Goal: Transaction & Acquisition: Purchase product/service

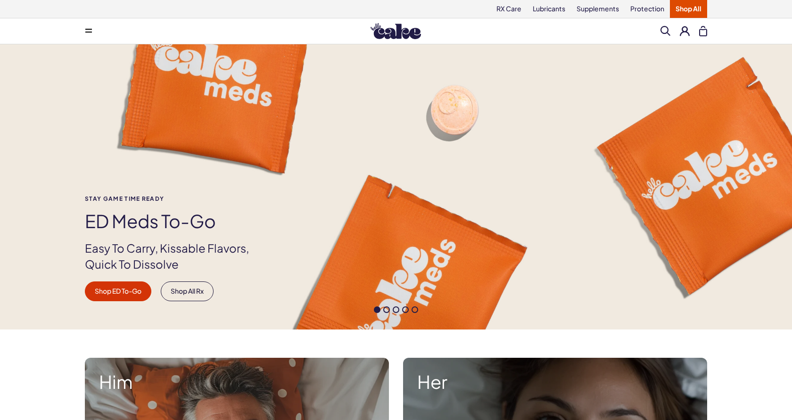
click at [677, 11] on link "Shop All" at bounding box center [688, 9] width 37 height 18
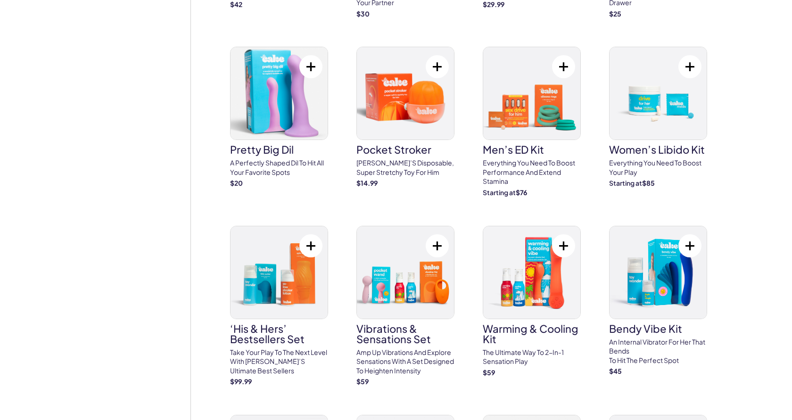
scroll to position [2841, 0]
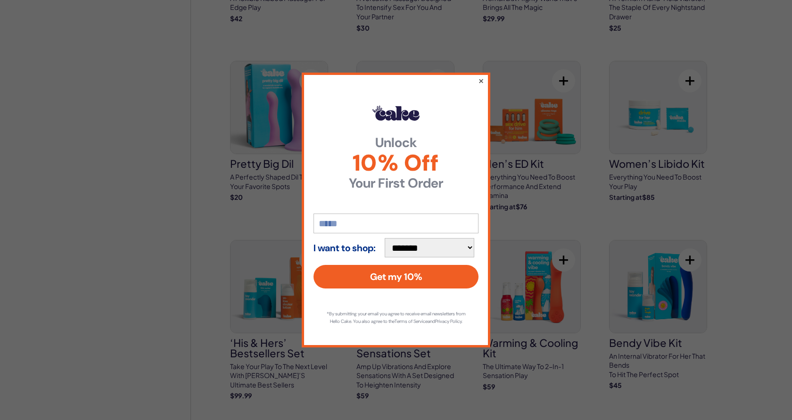
click at [480, 75] on button "×" at bounding box center [481, 80] width 6 height 11
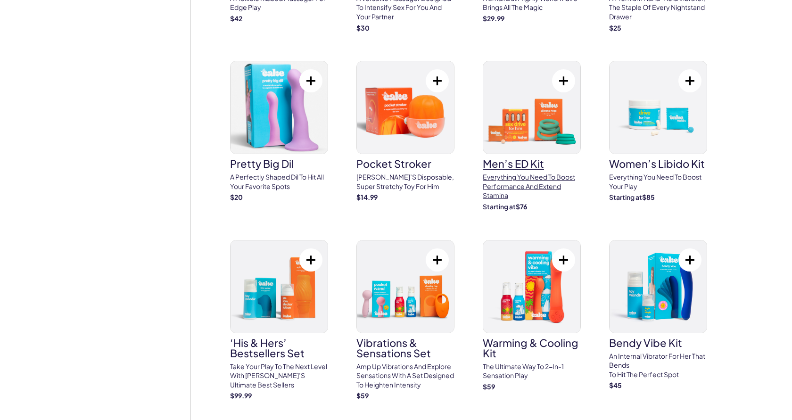
click at [531, 158] on h3 "Men’s ED Kit" at bounding box center [532, 163] width 98 height 10
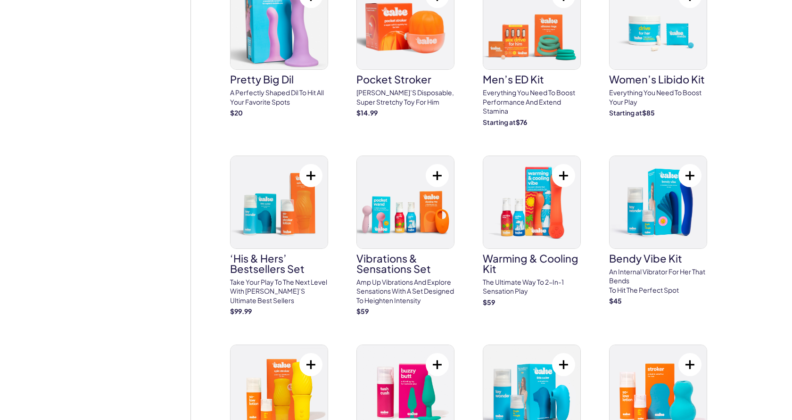
scroll to position [2852, 0]
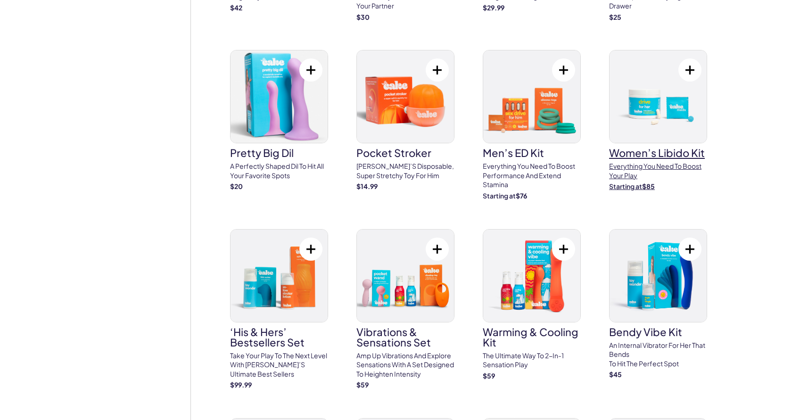
click at [623, 148] on h3 "Women’s Libido Kit" at bounding box center [658, 153] width 98 height 10
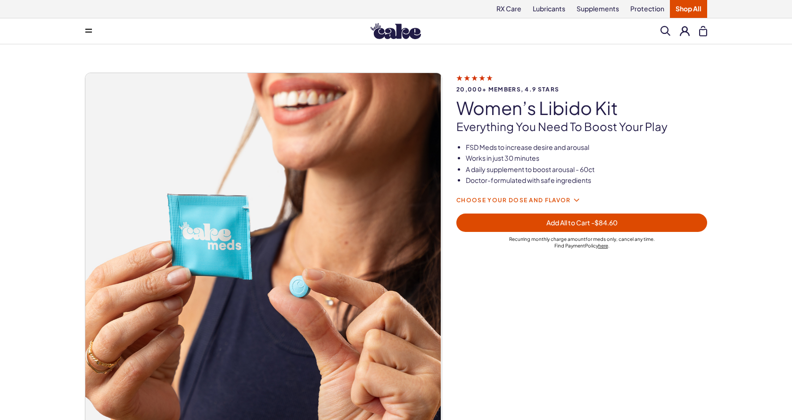
click at [569, 197] on span "Choose your dose and flavor" at bounding box center [513, 200] width 115 height 6
